Goal: Task Accomplishment & Management: Manage account settings

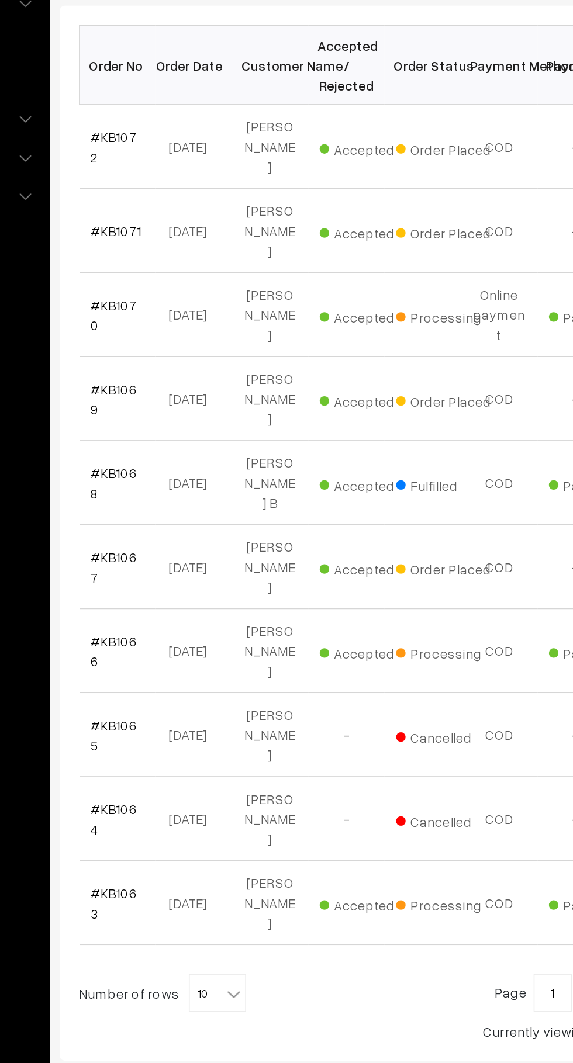
click at [197, 563] on link "#KB1067" at bounding box center [197, 574] width 28 height 22
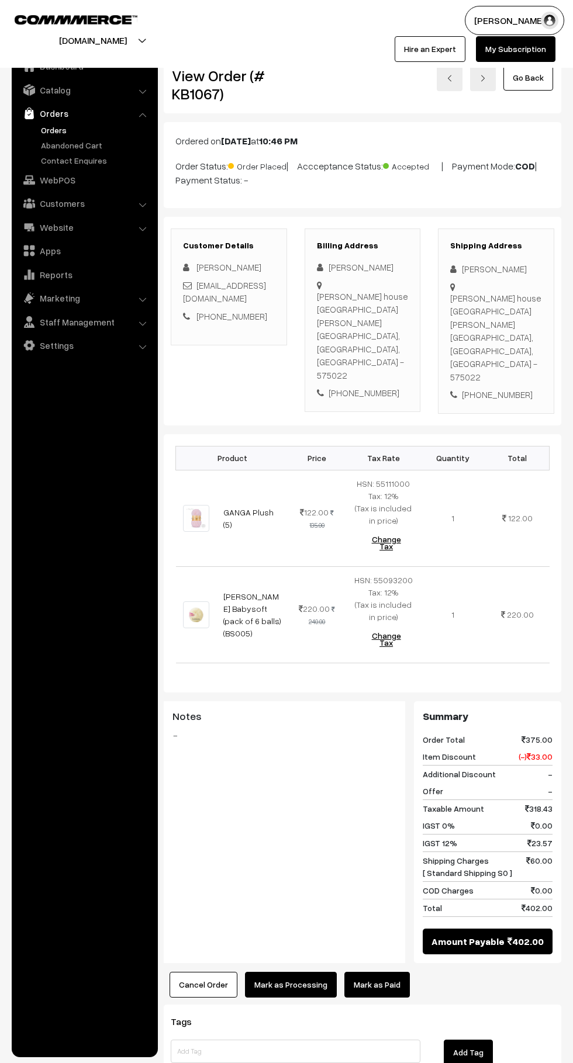
click at [400, 972] on link "Mark as Paid" at bounding box center [376, 985] width 65 height 26
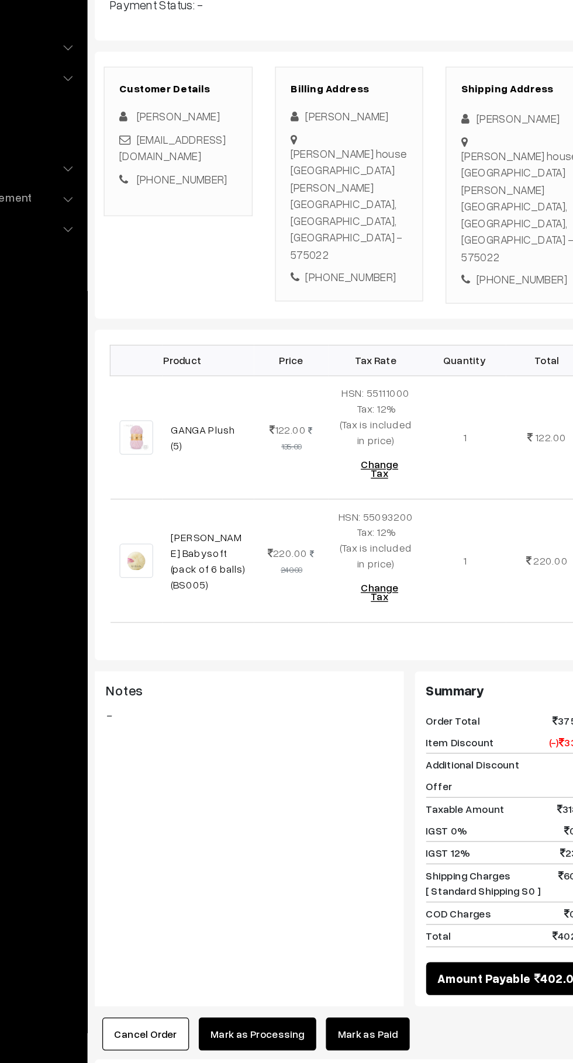
scroll to position [9, 0]
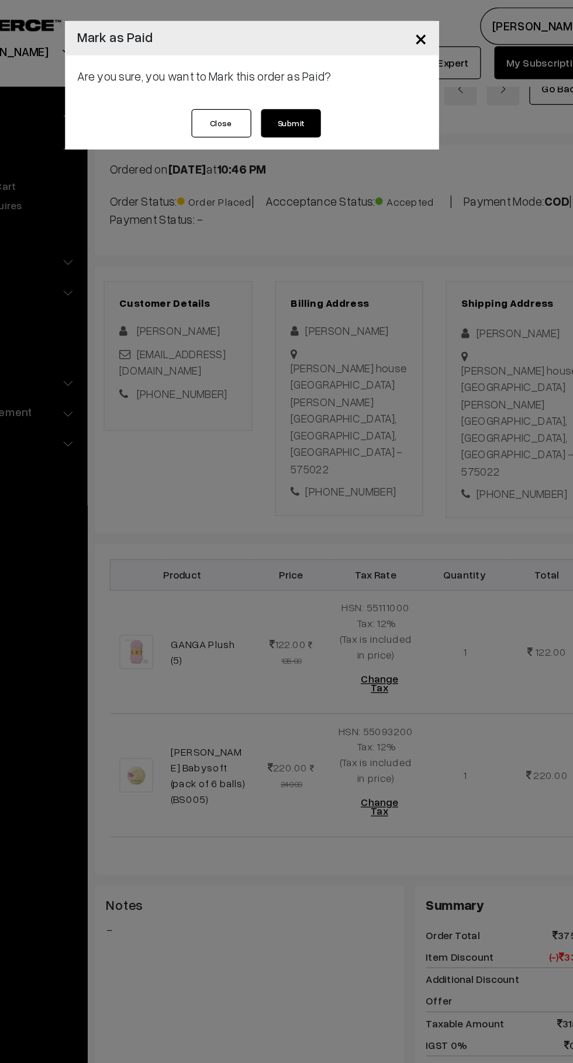
click at [334, 89] on button "Submit" at bounding box center [316, 96] width 47 height 22
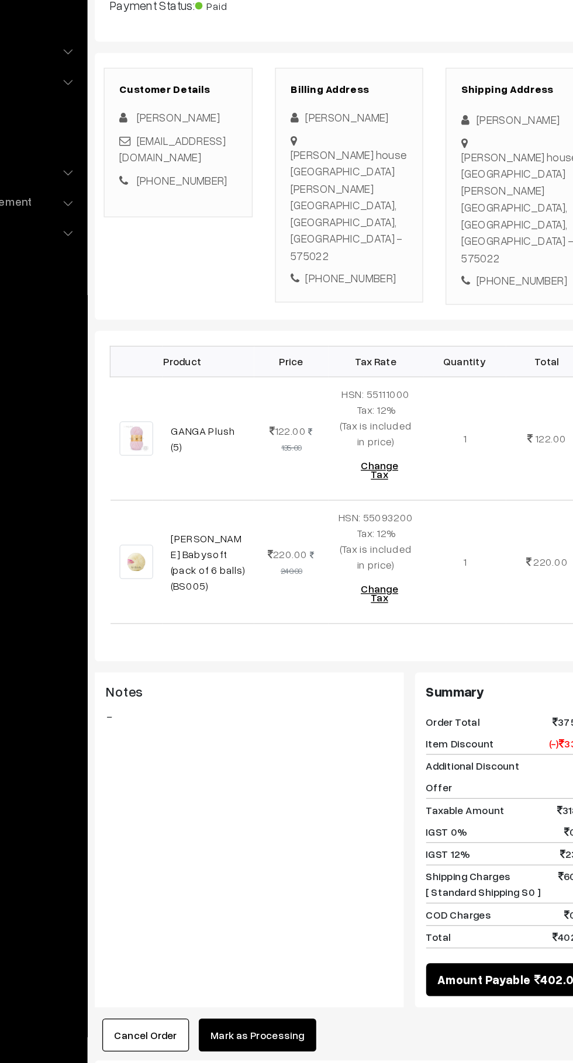
scroll to position [60, 0]
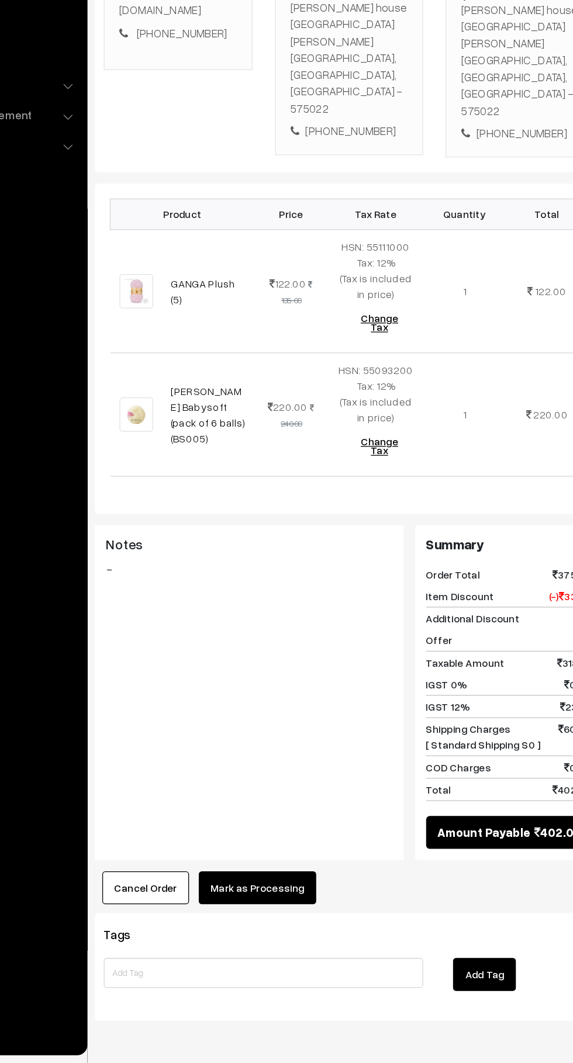
click at [319, 914] on button "Mark as Processing" at bounding box center [291, 927] width 92 height 26
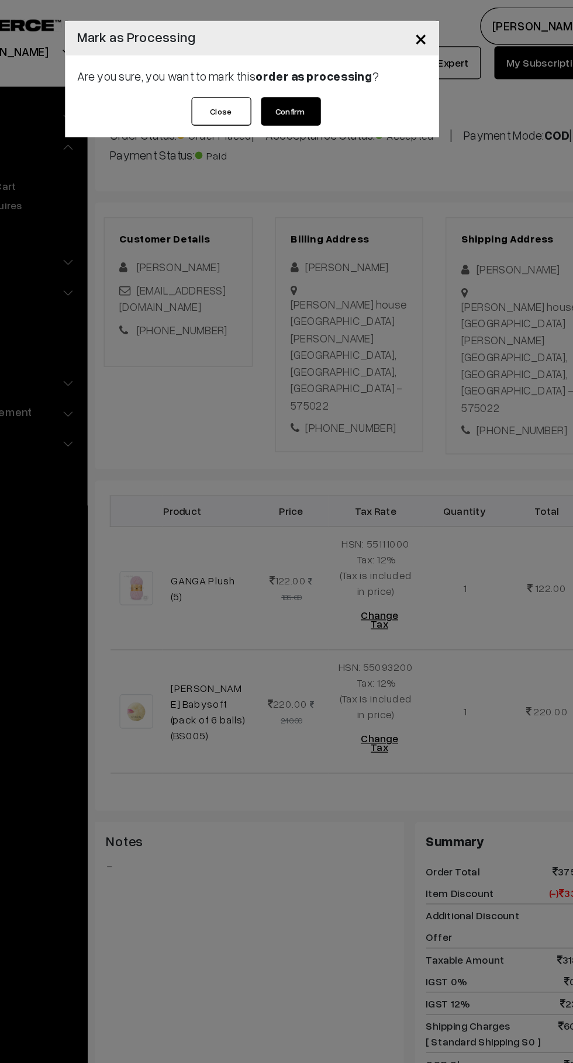
click at [330, 91] on button "Confirm" at bounding box center [316, 87] width 47 height 22
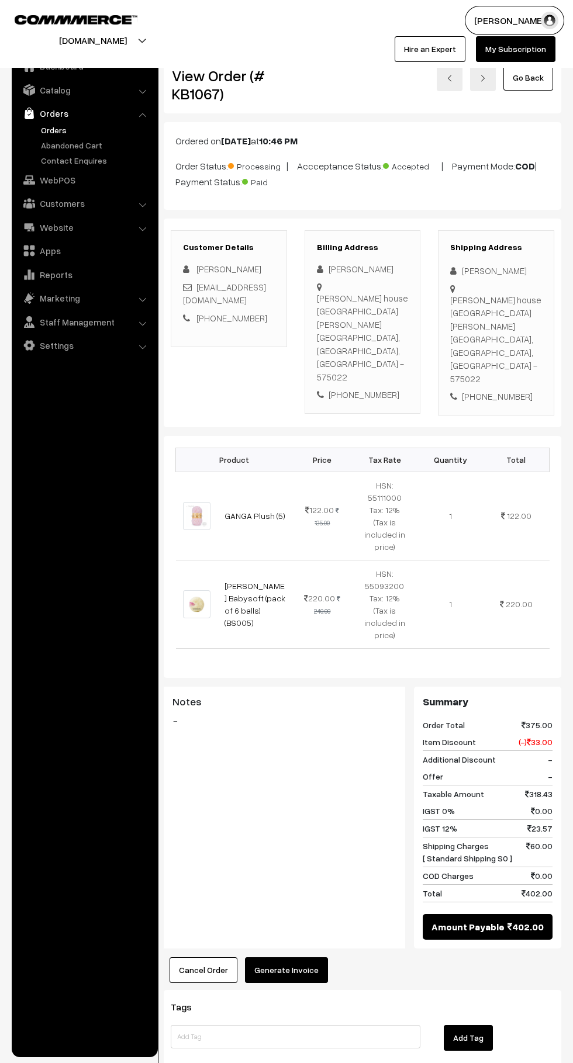
click at [279, 957] on button "Generate Invoice" at bounding box center [286, 970] width 83 height 26
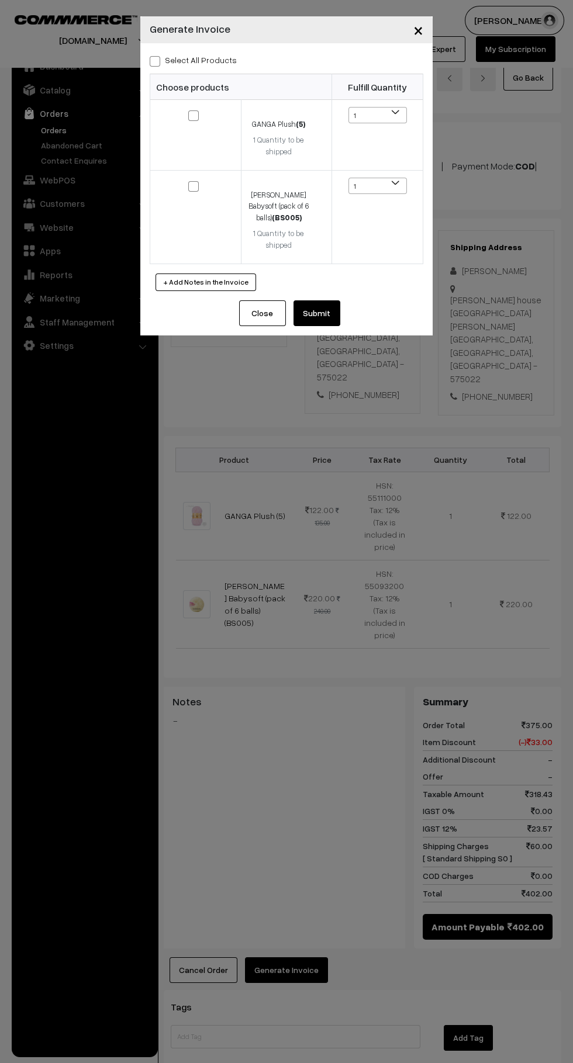
click at [143, 68] on div "Select All Products Choose products Fulfill Quantity (5) 1 1 1" at bounding box center [286, 171] width 292 height 257
click at [144, 50] on div "Select All Products Choose products Fulfill Quantity (5) 1 1 1" at bounding box center [286, 171] width 292 height 257
click at [143, 54] on div "Select All Products Choose products Fulfill Quantity (5) 1 1 1" at bounding box center [286, 171] width 292 height 257
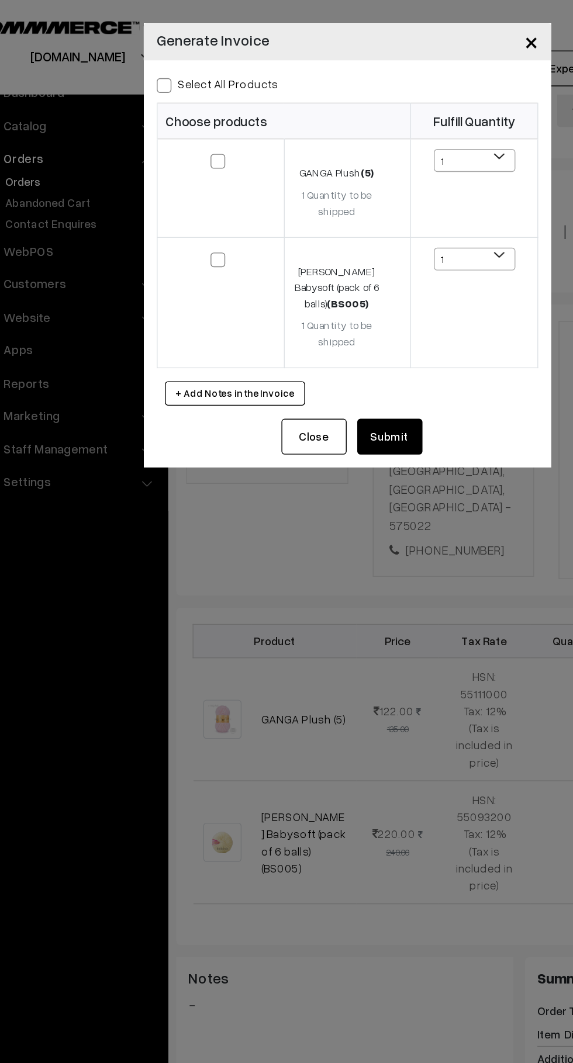
click at [141, 60] on div "Select All Products Choose products Fulfill Quantity (5) 1 1 1" at bounding box center [286, 171] width 292 height 257
click at [154, 63] on span at bounding box center [155, 61] width 11 height 11
click at [154, 63] on input "Select All Products" at bounding box center [154, 60] width 8 height 8
checkbox input "true"
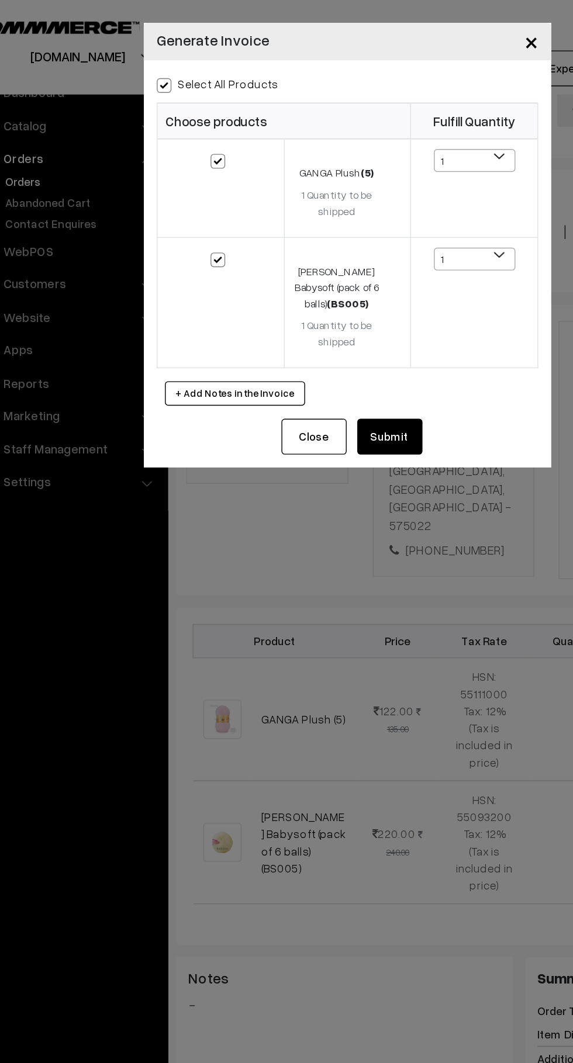
checkbox input "true"
click at [316, 318] on button "Submit" at bounding box center [316, 313] width 47 height 26
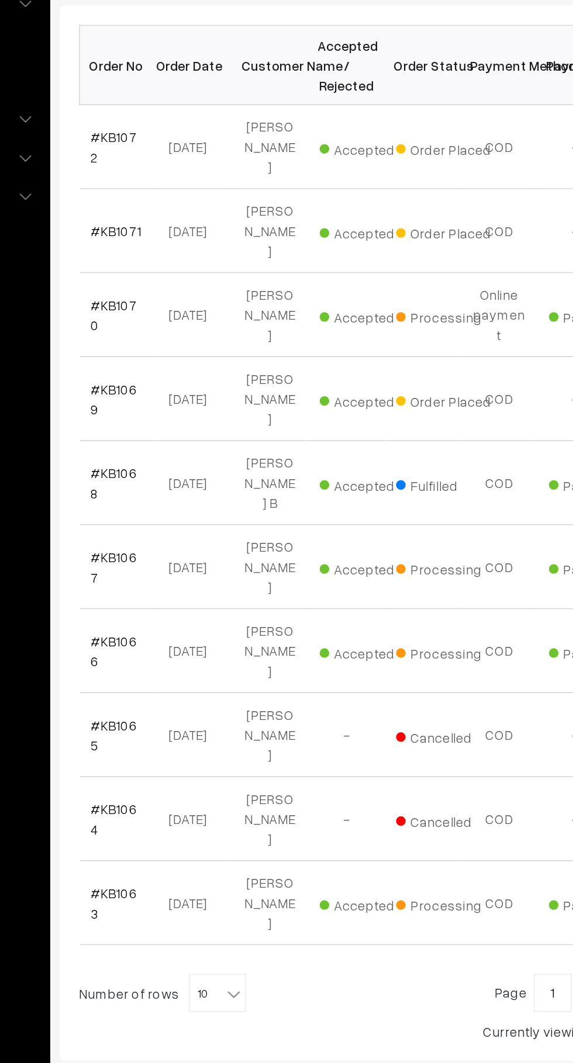
click at [209, 363] on link "#KB1071" at bounding box center [198, 368] width 31 height 10
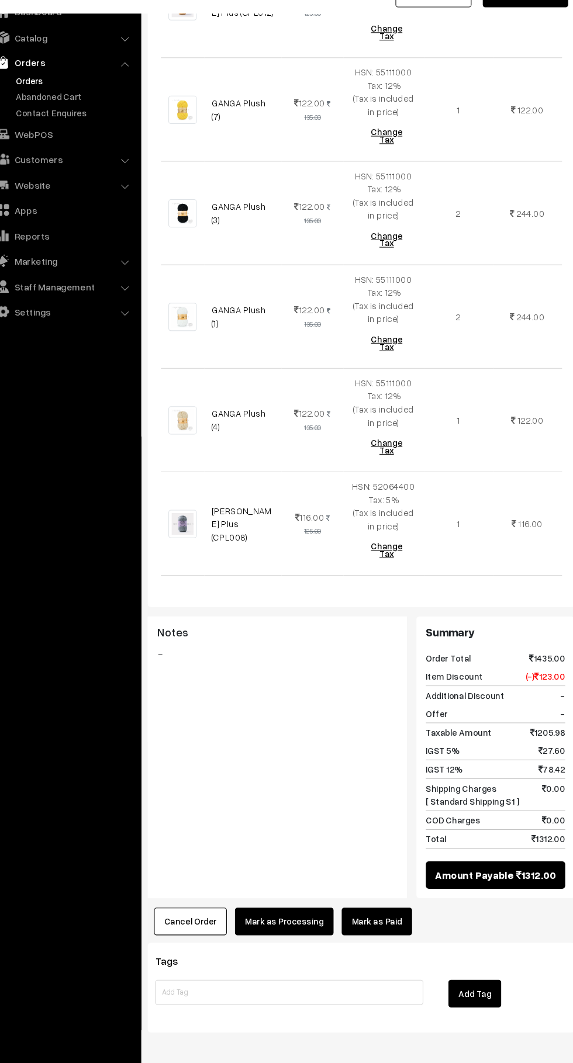
scroll to position [734, 0]
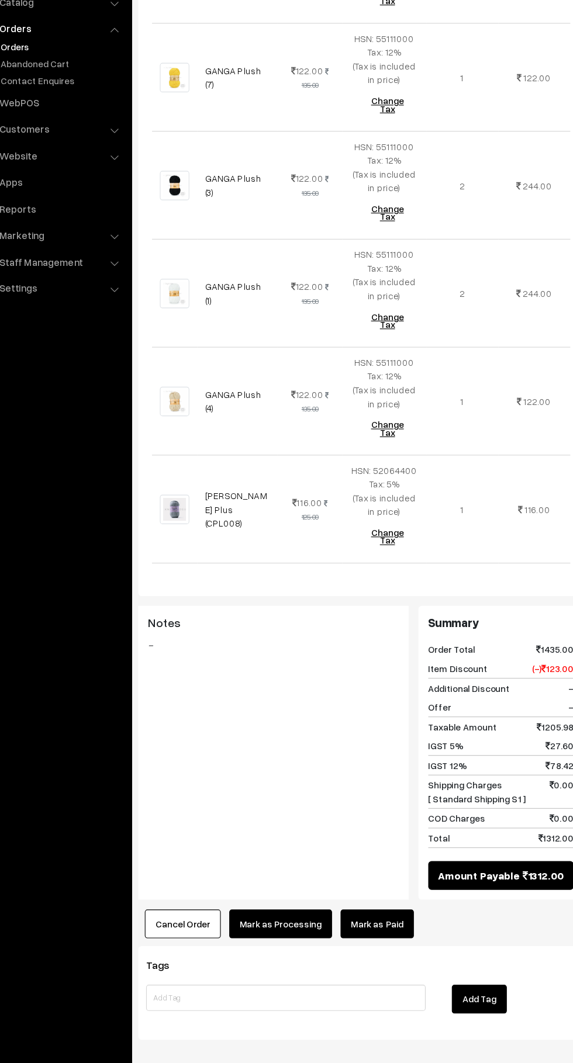
click at [398, 901] on link "Mark as Paid" at bounding box center [376, 914] width 65 height 26
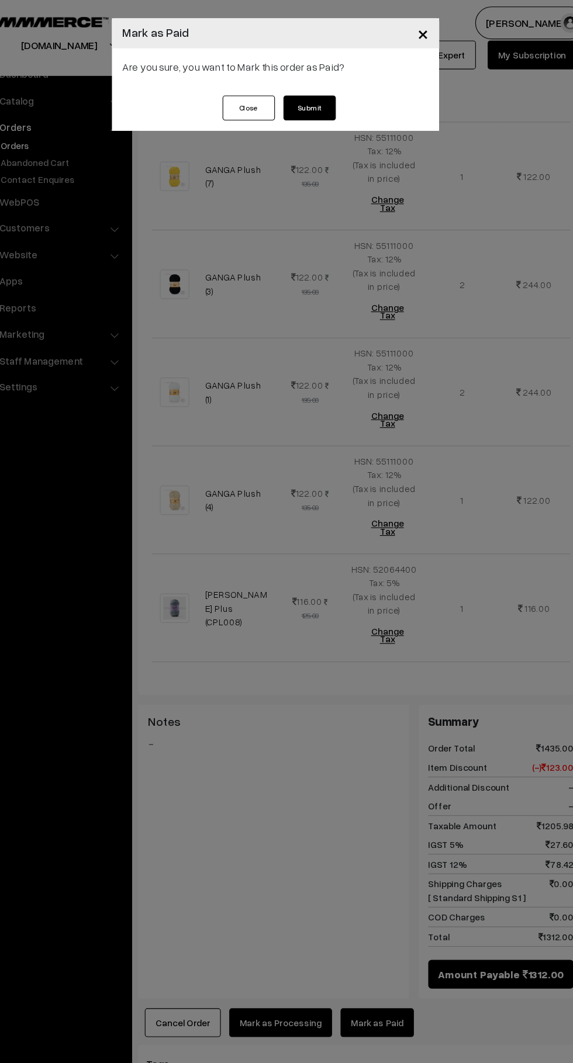
click at [328, 93] on button "Submit" at bounding box center [316, 96] width 47 height 22
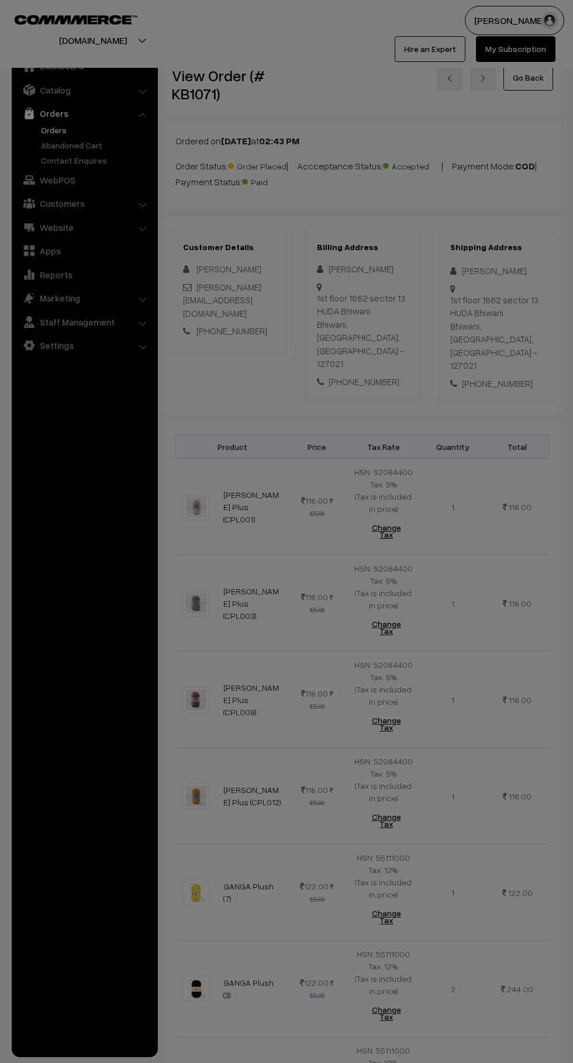
scroll to position [734, 0]
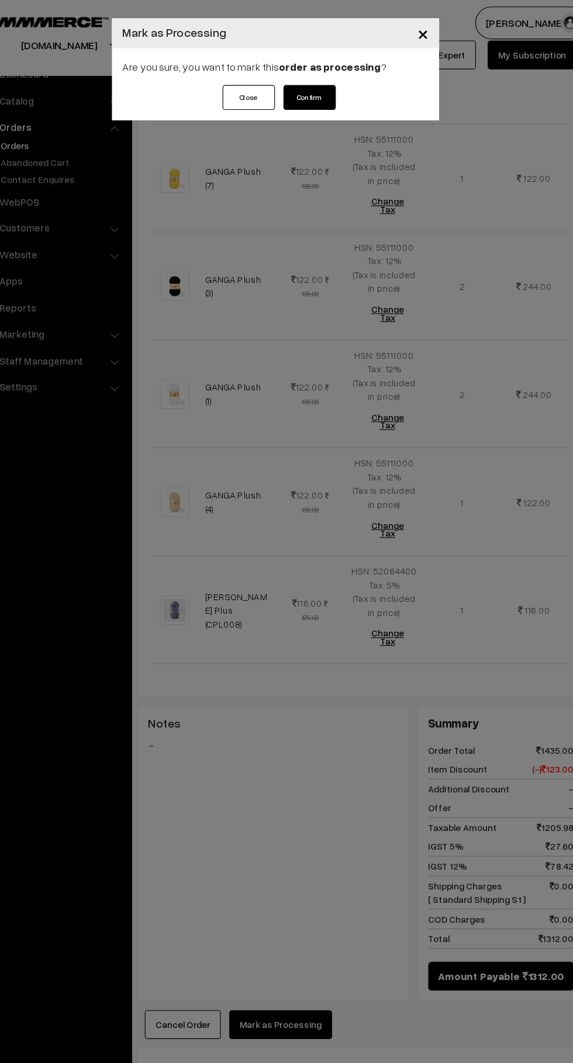
click at [328, 81] on button "Confirm" at bounding box center [316, 87] width 47 height 22
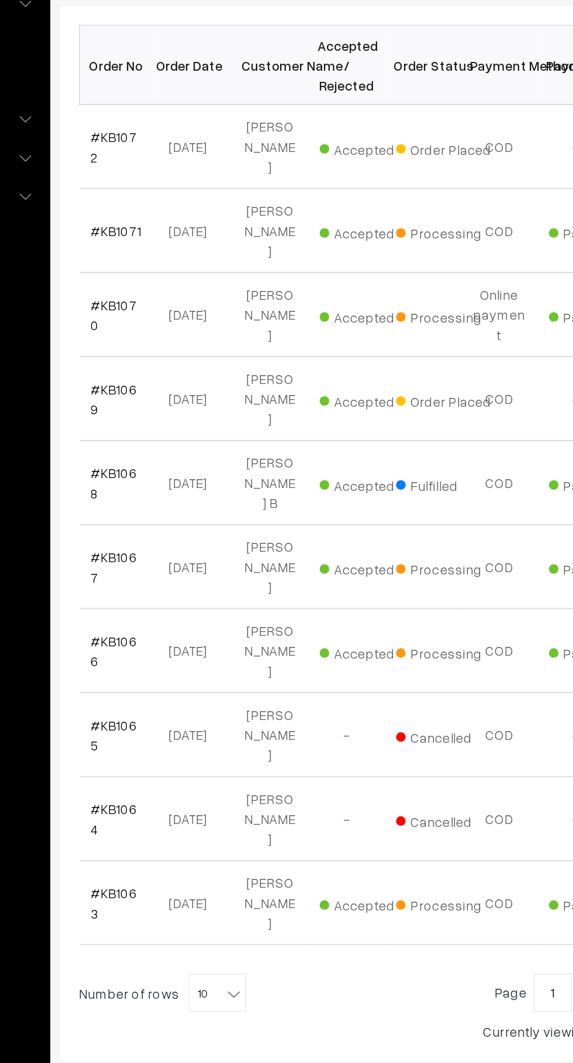
click at [194, 563] on link "#KB1067" at bounding box center [197, 574] width 28 height 22
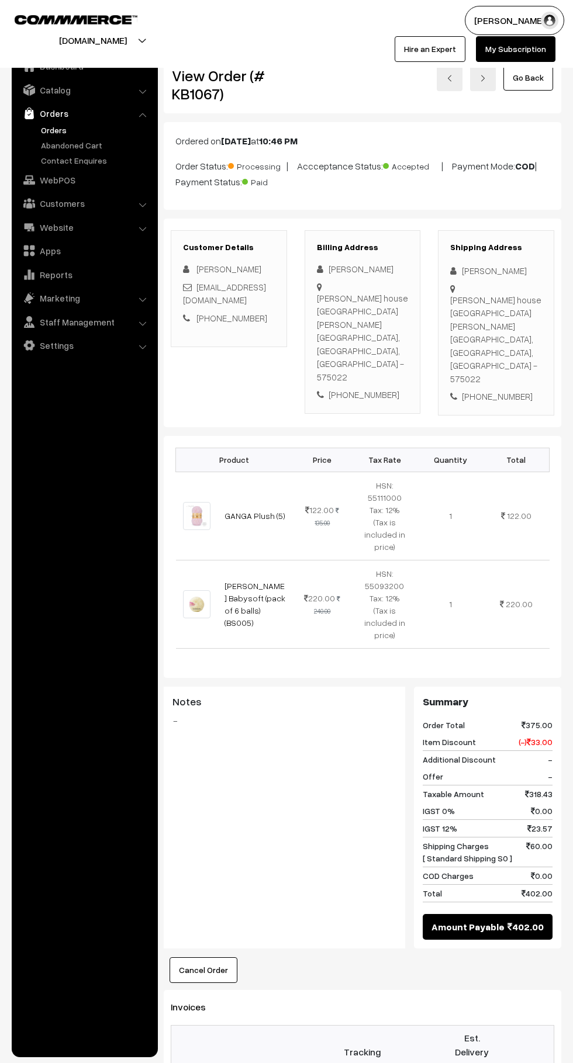
scroll to position [1, 0]
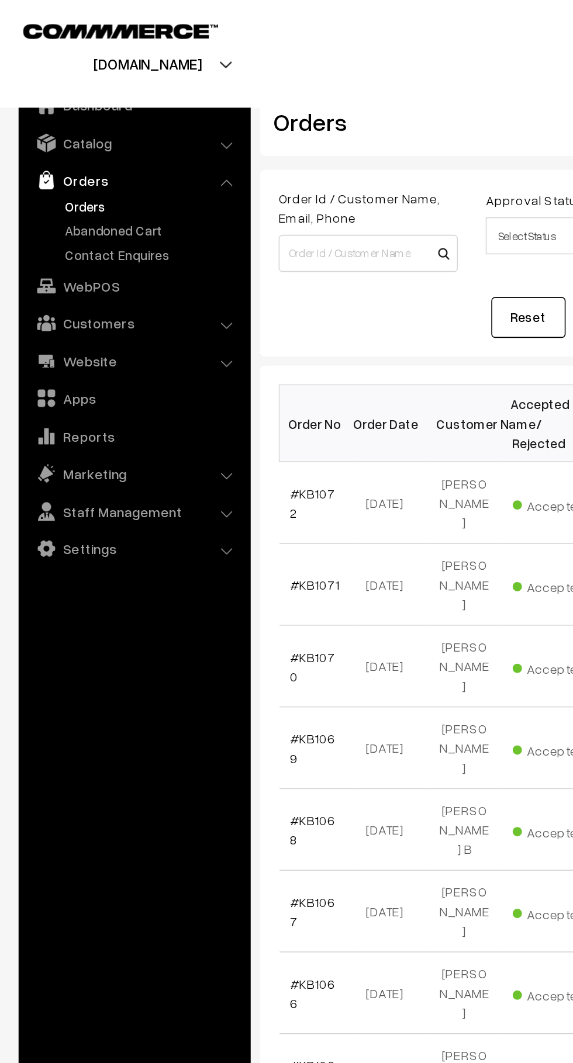
click at [96, 148] on link "Abandoned Cart" at bounding box center [96, 145] width 116 height 12
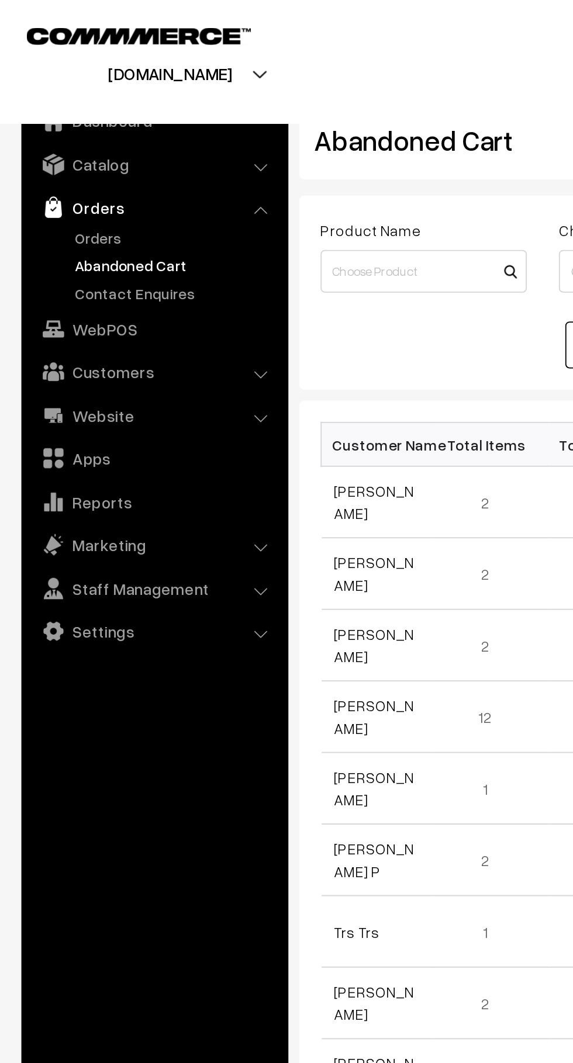
click at [65, 127] on link "Orders" at bounding box center [96, 130] width 116 height 12
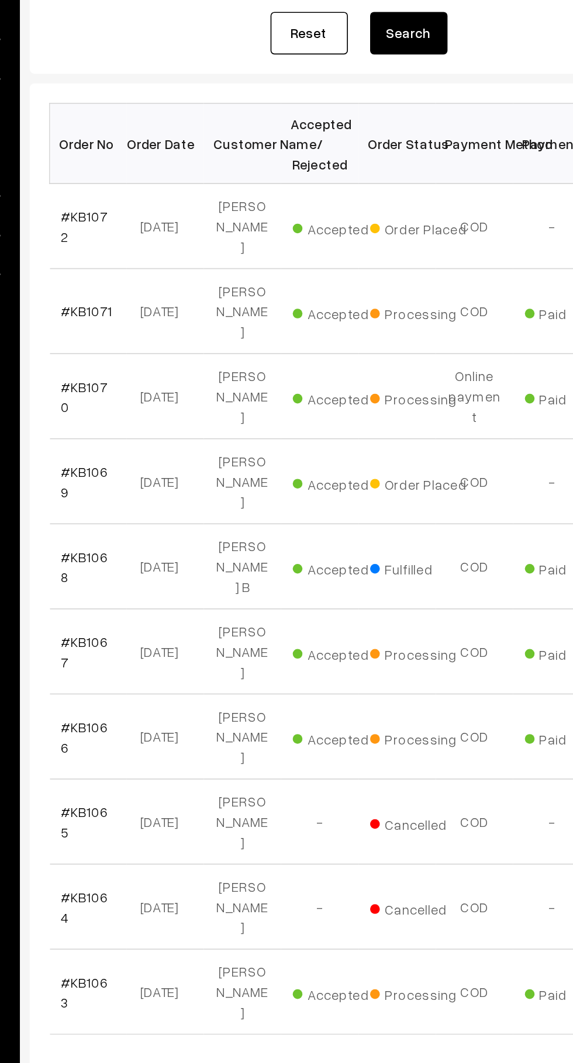
click at [193, 460] on link "#KB1069" at bounding box center [197, 471] width 28 height 22
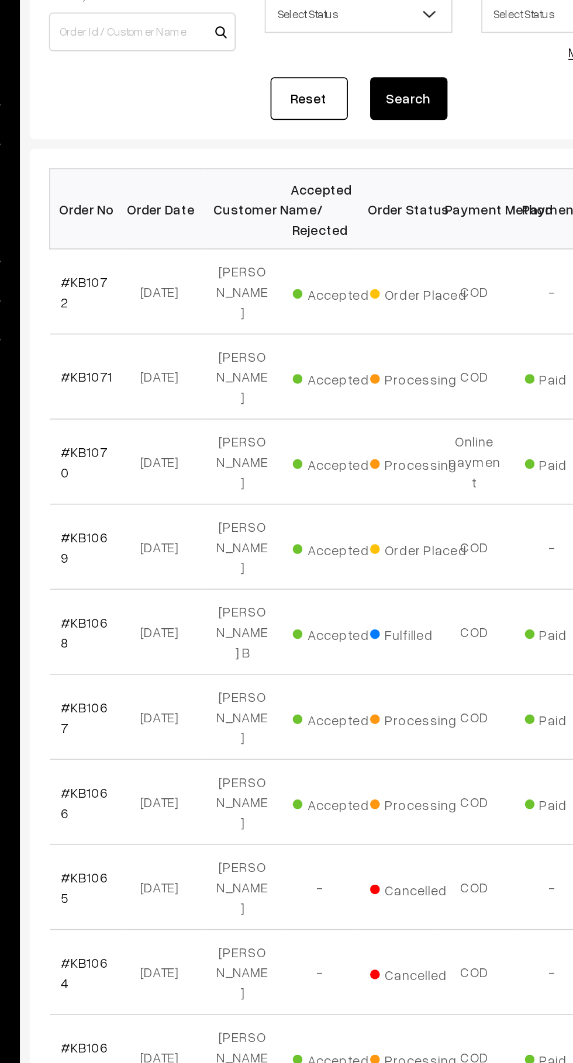
click at [197, 343] on td "#KB1071" at bounding box center [199, 368] width 47 height 51
click at [191, 313] on link "#KB1072" at bounding box center [197, 317] width 28 height 22
